Goal: Navigation & Orientation: Find specific page/section

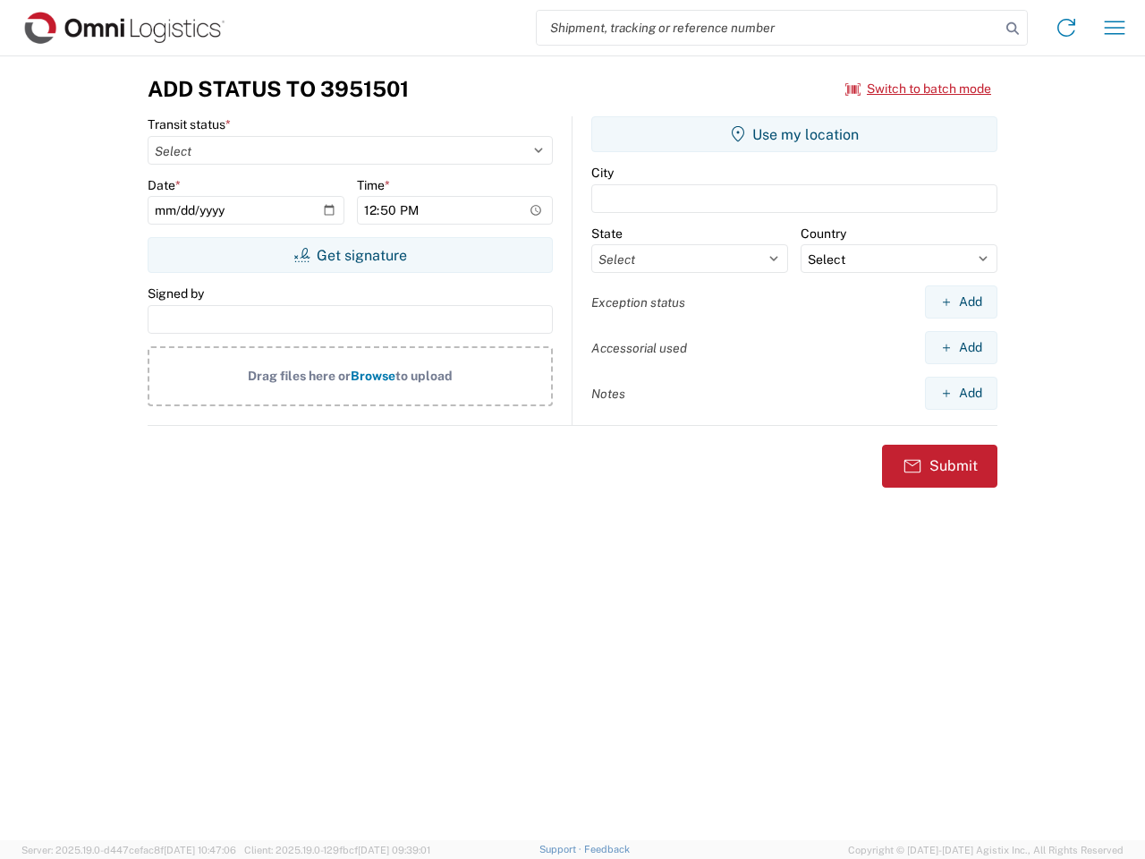
click at [768, 28] on input "search" at bounding box center [768, 28] width 463 height 34
click at [1012, 29] on icon at bounding box center [1012, 28] width 25 height 25
click at [1066, 28] on icon at bounding box center [1066, 27] width 29 height 29
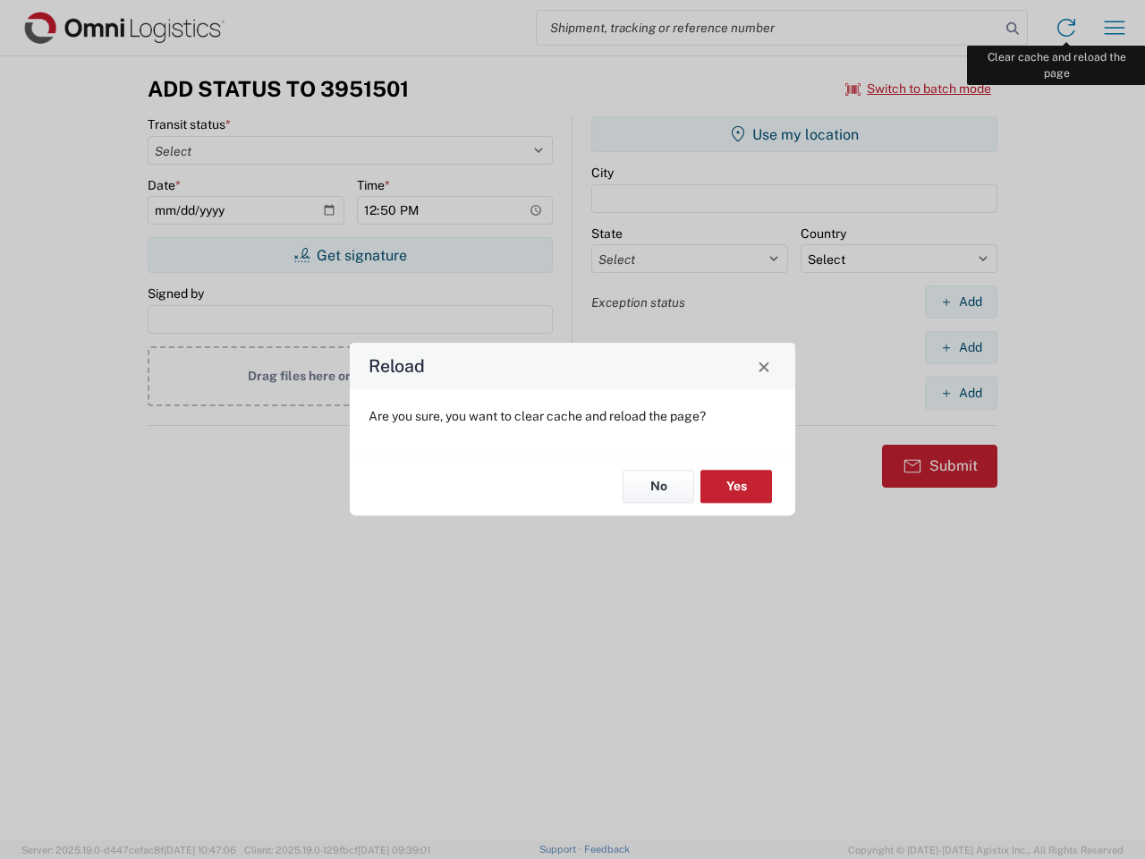
click at [1114, 28] on div "Reload Are you sure, you want to clear cache and reload the page? No Yes" at bounding box center [572, 429] width 1145 height 859
click at [919, 89] on div "Reload Are you sure, you want to clear cache and reload the page? No Yes" at bounding box center [572, 429] width 1145 height 859
click at [350, 255] on div "Reload Are you sure, you want to clear cache and reload the page? No Yes" at bounding box center [572, 429] width 1145 height 859
click at [794, 134] on div "Reload Are you sure, you want to clear cache and reload the page? No Yes" at bounding box center [572, 429] width 1145 height 859
click at [961, 301] on div "Reload Are you sure, you want to clear cache and reload the page? No Yes" at bounding box center [572, 429] width 1145 height 859
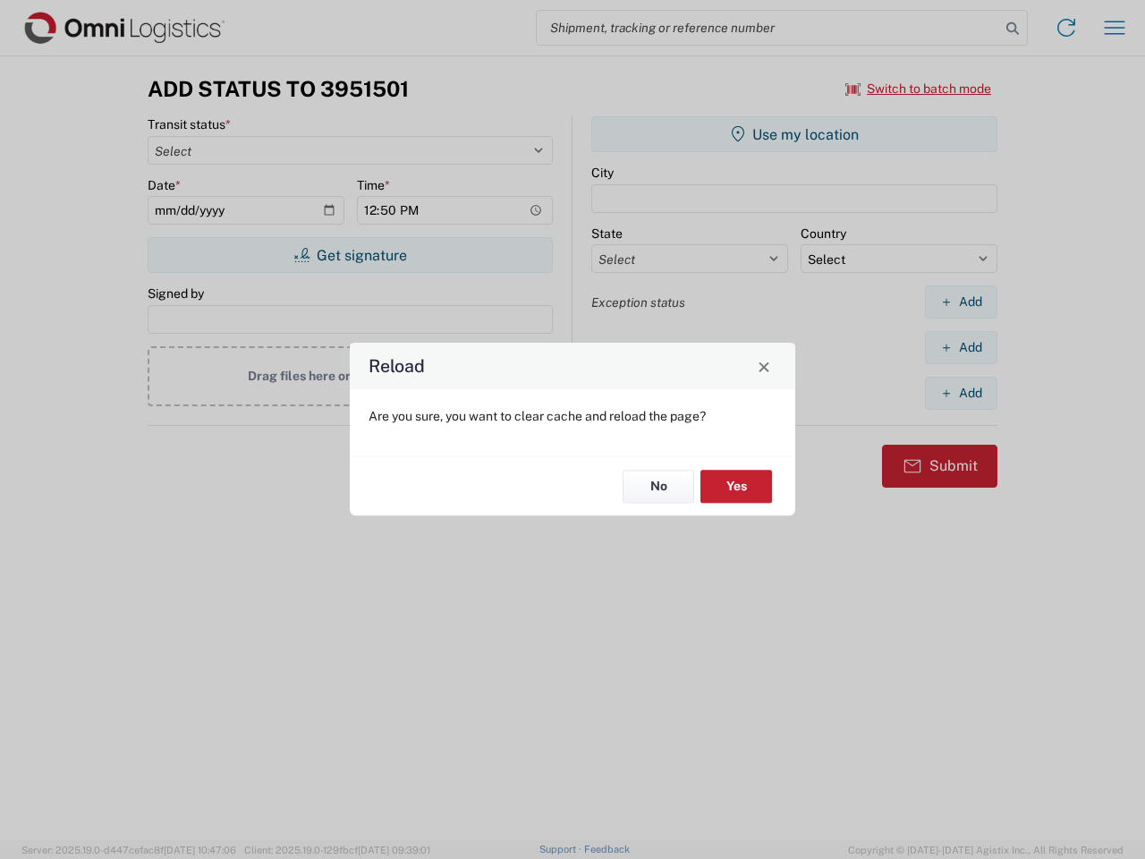
click at [961, 347] on div "Reload Are you sure, you want to clear cache and reload the page? No Yes" at bounding box center [572, 429] width 1145 height 859
click at [961, 393] on div "Reload Are you sure, you want to clear cache and reload the page? No Yes" at bounding box center [572, 429] width 1145 height 859
